Goal: Information Seeking & Learning: Learn about a topic

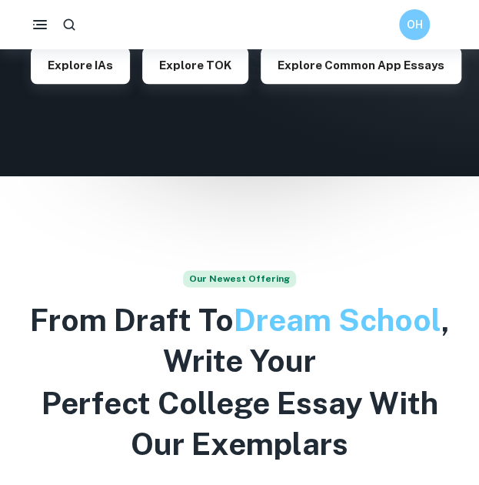
scroll to position [219, 0]
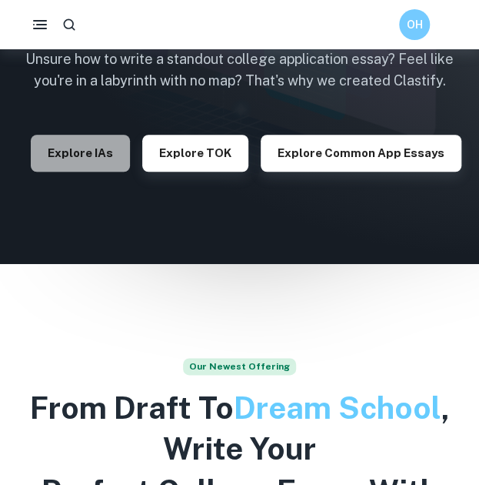
click at [96, 136] on button "Explore IAs" at bounding box center [80, 153] width 99 height 37
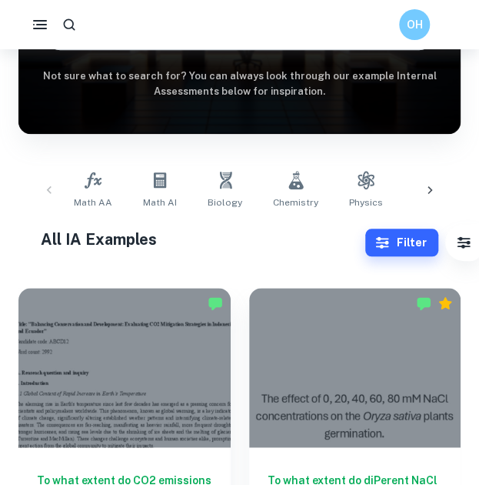
scroll to position [119, 0]
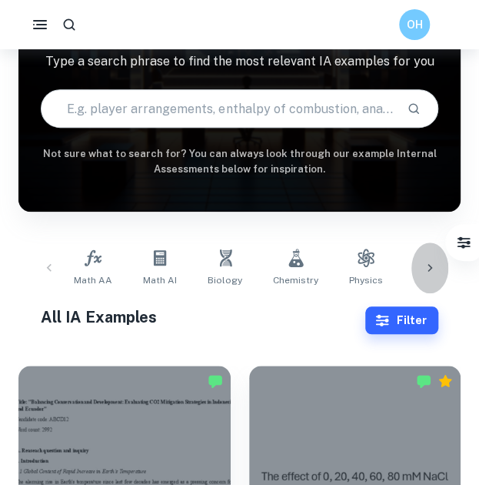
click at [426, 264] on icon at bounding box center [429, 267] width 15 height 15
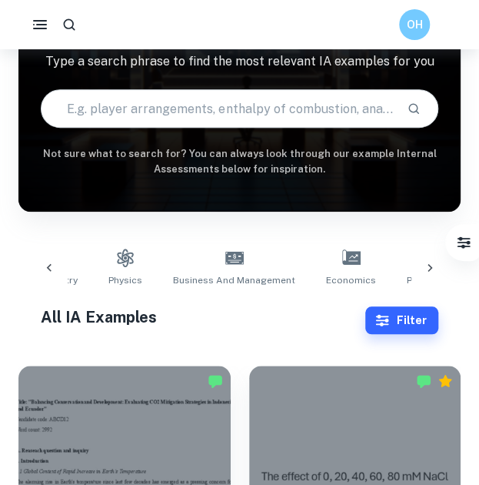
click at [426, 264] on icon at bounding box center [429, 267] width 15 height 15
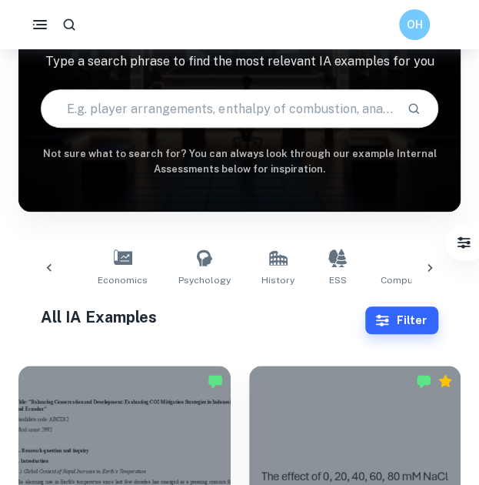
scroll to position [0, 482]
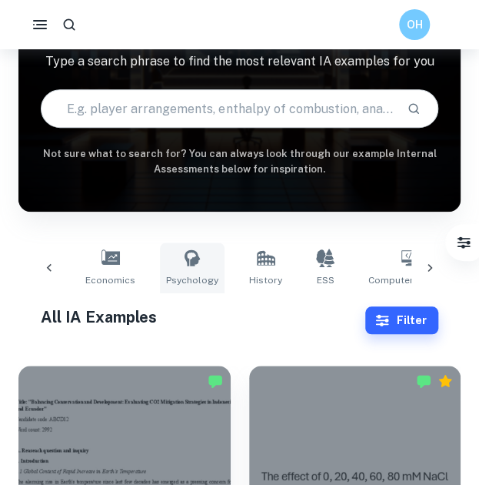
click at [182, 272] on link "Psychology" at bounding box center [192, 267] width 65 height 51
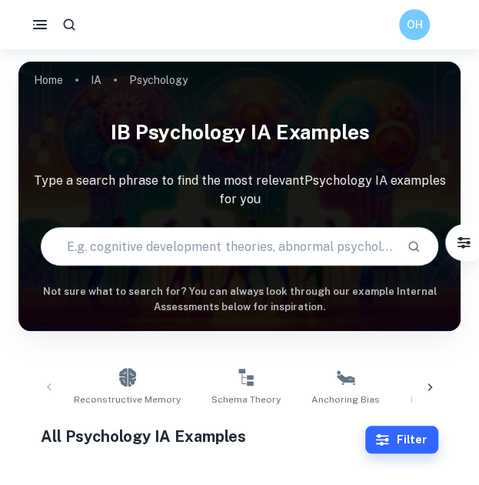
scroll to position [375, 0]
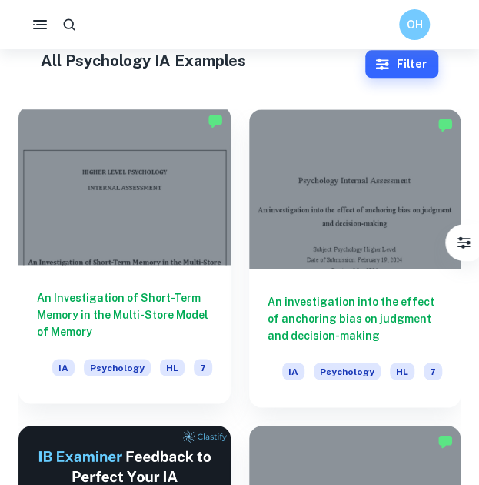
click at [157, 250] on div at bounding box center [124, 184] width 212 height 159
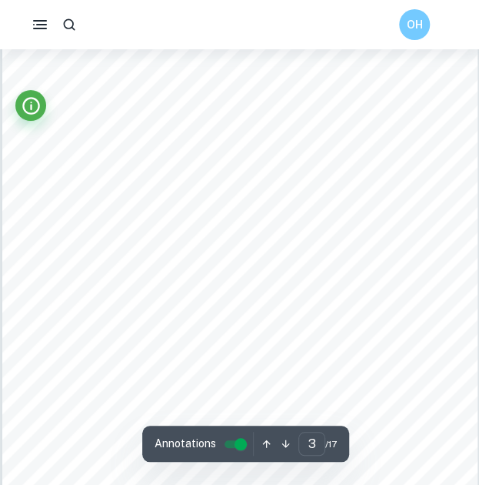
scroll to position [1458, 0]
click at [230, 225] on span "in the STM can be forgotten if not rehearsed. Our study, partially replicating …" at bounding box center [287, 225] width 458 height 8
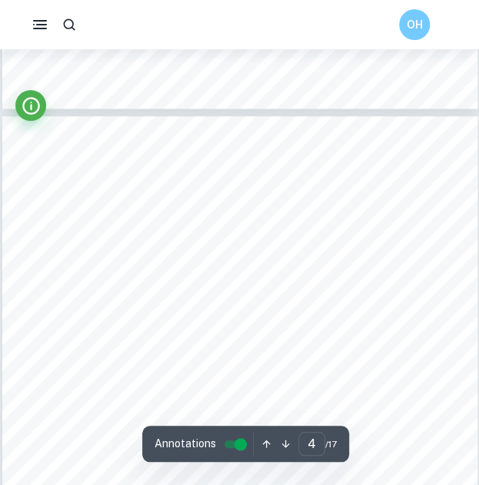
scroll to position [1896, 0]
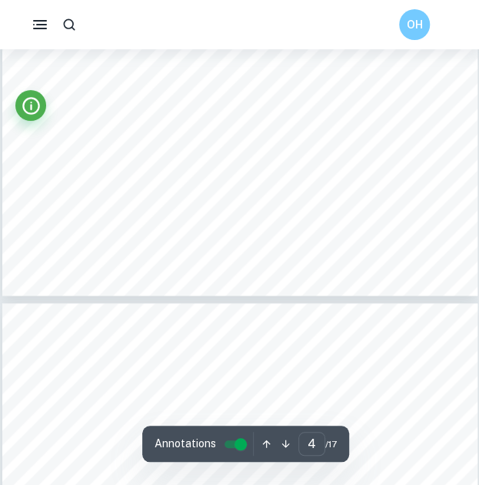
type input "3"
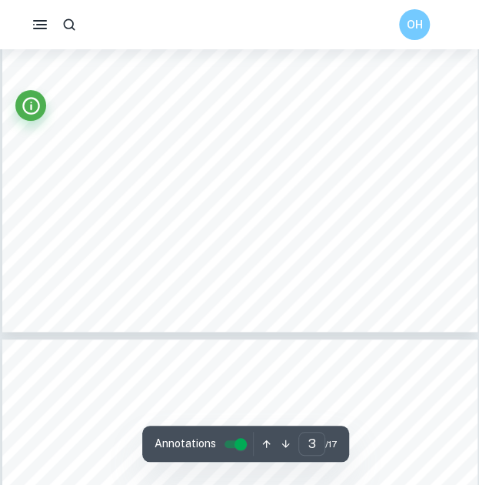
scroll to position [1673, 0]
